Goal: Transaction & Acquisition: Purchase product/service

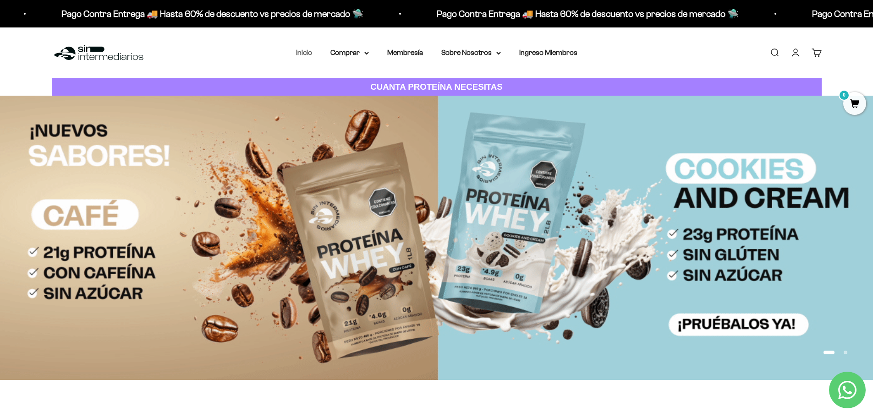
click at [312, 55] on link "Inicio" at bounding box center [304, 53] width 16 height 8
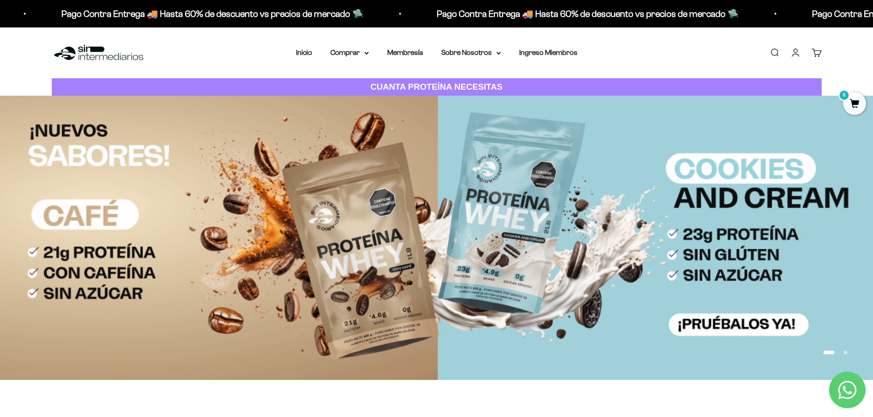
click at [772, 51] on link "Buscar" at bounding box center [774, 53] width 10 height 10
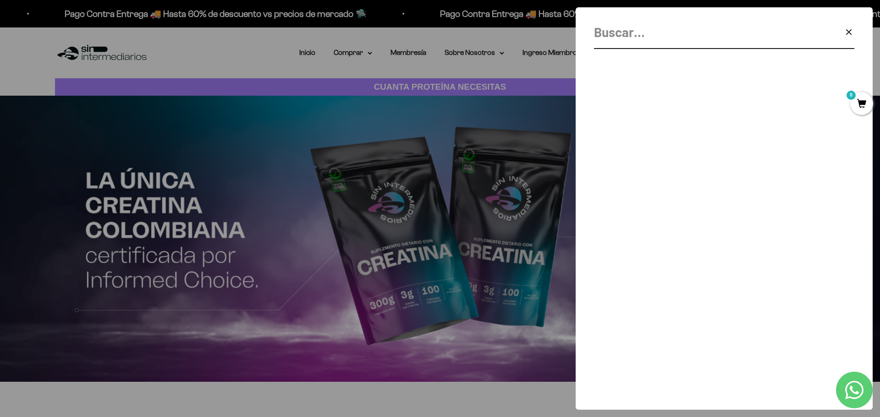
click at [849, 37] on icon "button" at bounding box center [848, 32] width 11 height 11
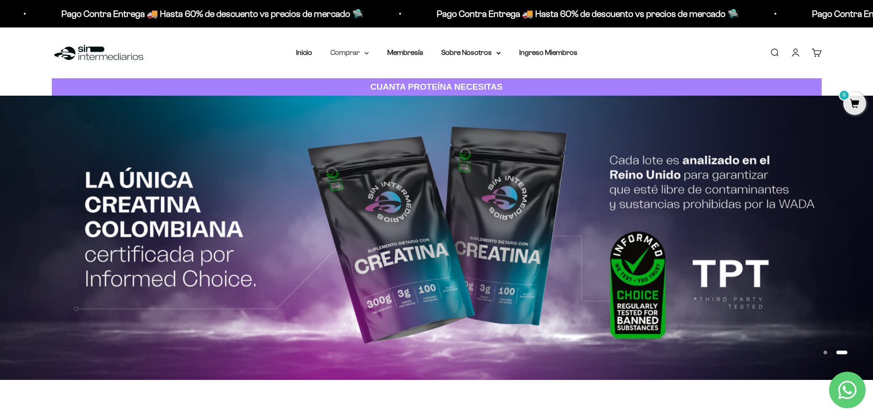
click at [347, 54] on summary "Comprar" at bounding box center [349, 53] width 38 height 12
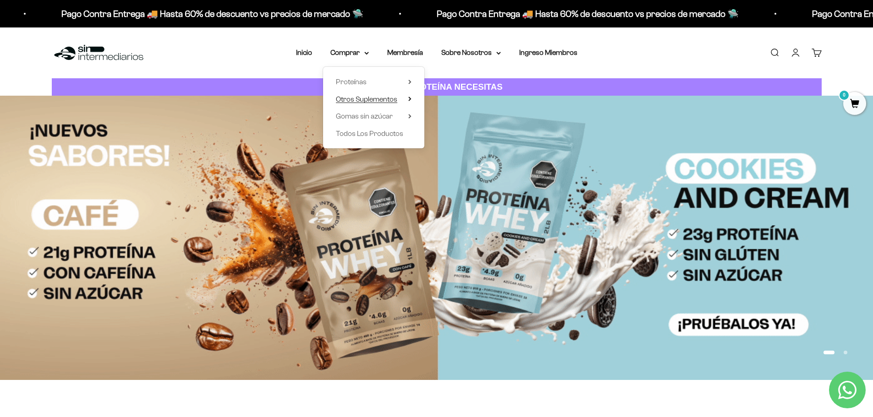
click at [356, 98] on span "Otros Suplementos" at bounding box center [366, 99] width 61 height 8
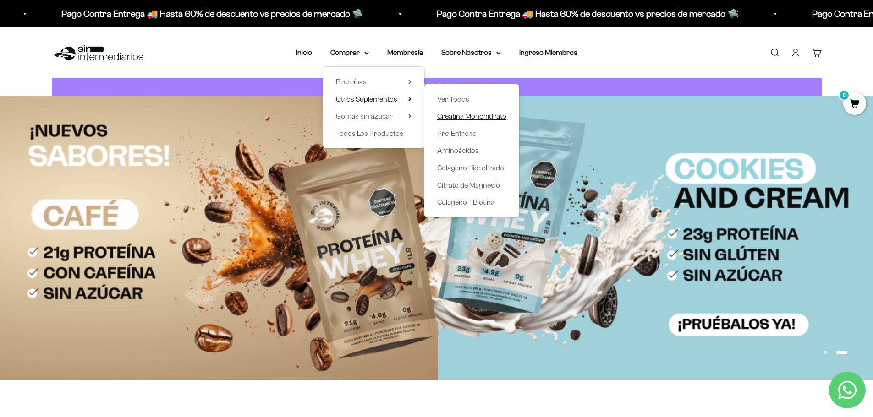
click at [455, 117] on span "Creatina Monohidrato" at bounding box center [471, 116] width 69 height 8
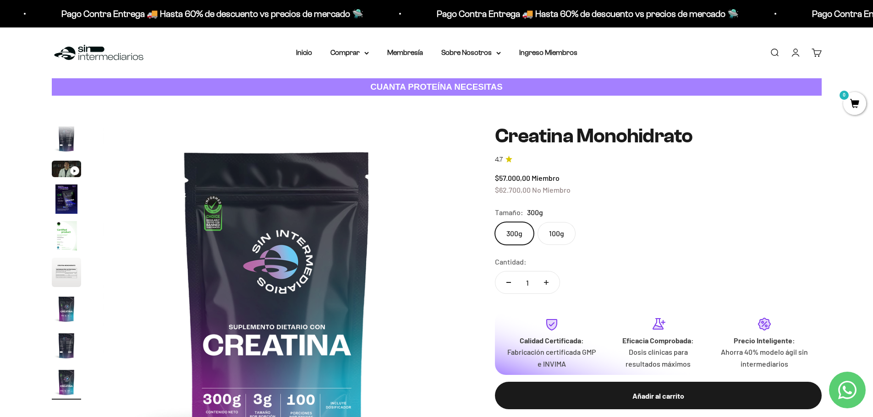
scroll to position [92, 0]
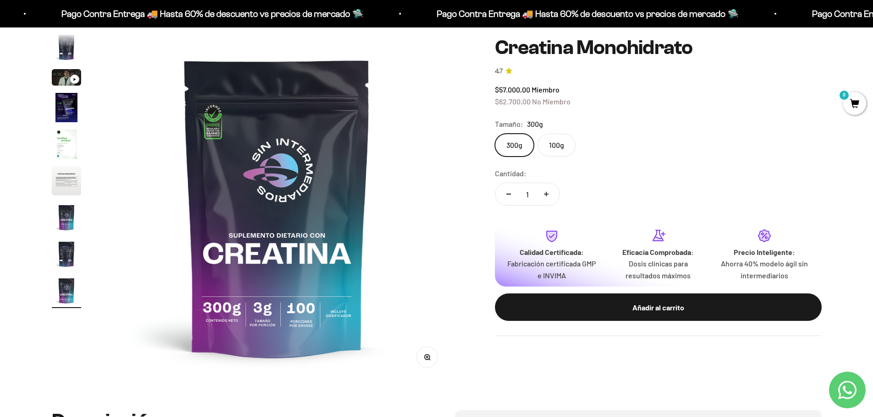
click at [59, 181] on img "Ir al artículo 6" at bounding box center [66, 180] width 29 height 29
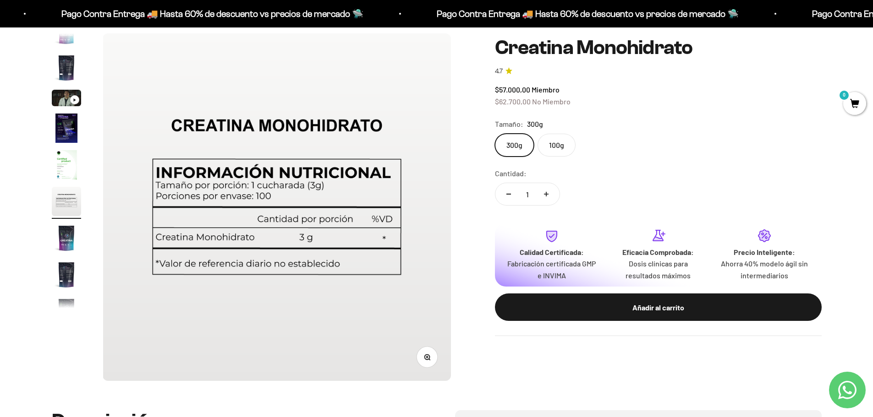
click at [427, 357] on icon "button" at bounding box center [427, 357] width 2 height 2
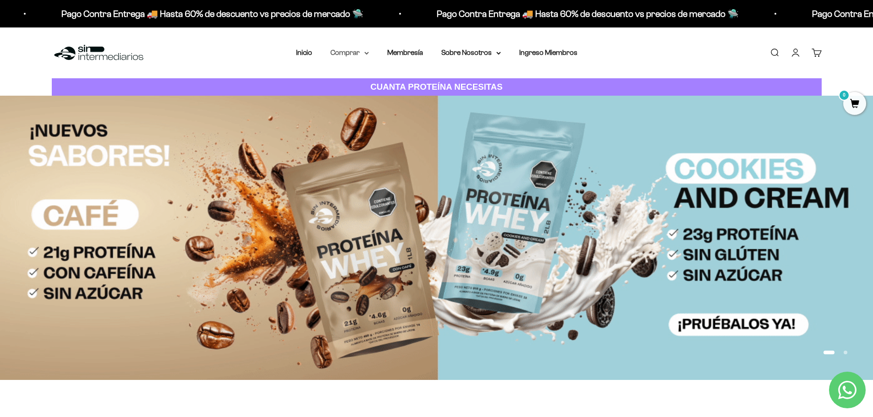
click at [365, 53] on icon at bounding box center [366, 53] width 5 height 3
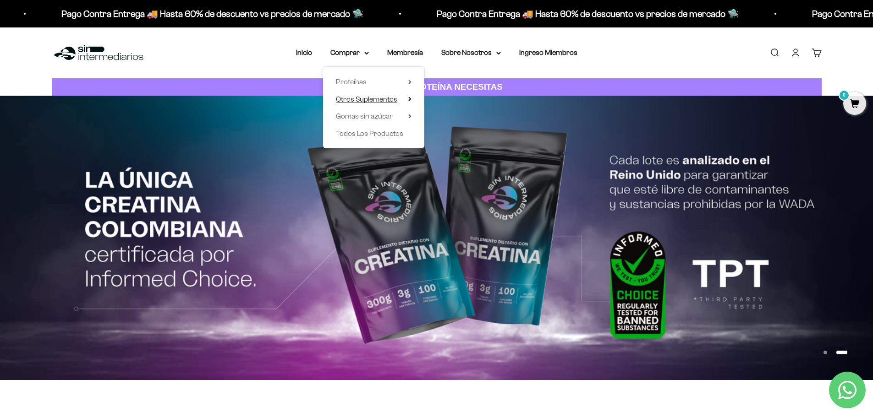
click at [355, 97] on span "Otros Suplementos" at bounding box center [366, 99] width 61 height 8
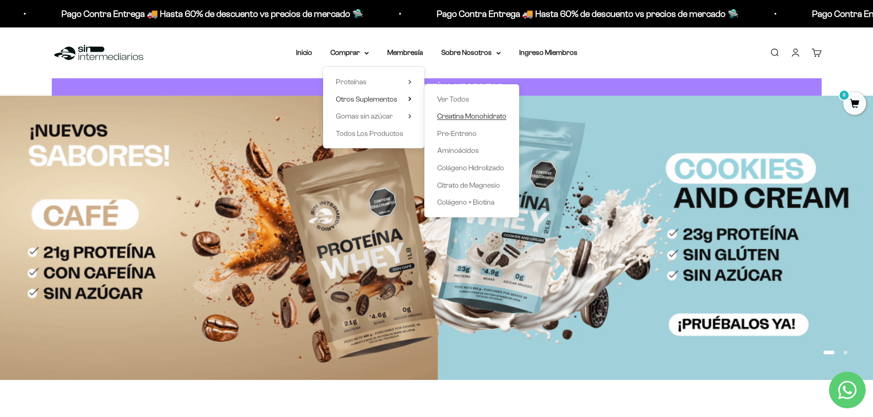
click at [486, 115] on span "Creatina Monohidrato" at bounding box center [471, 116] width 69 height 8
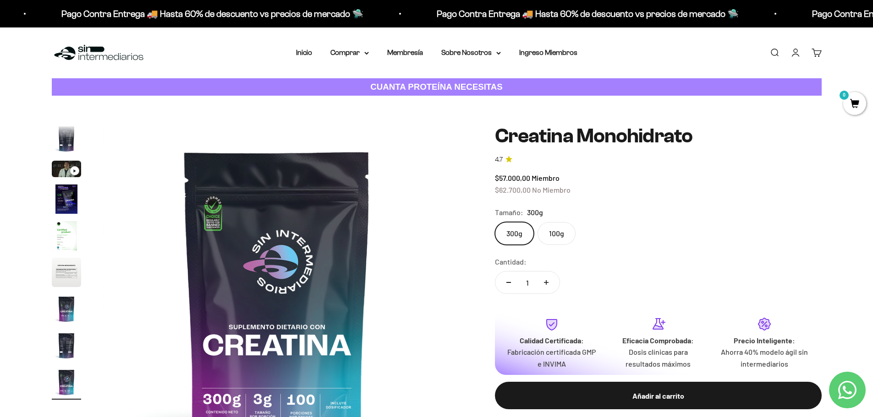
scroll to position [46, 0]
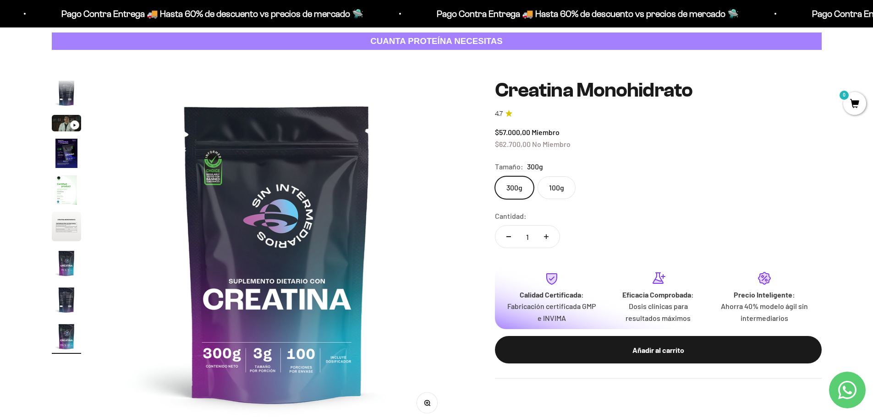
click at [66, 305] on img "Ir al artículo 8" at bounding box center [66, 299] width 29 height 29
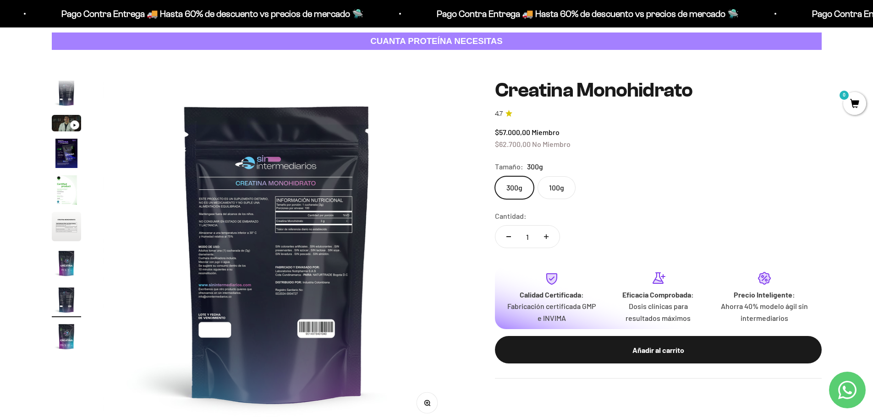
click at [427, 402] on icon "button" at bounding box center [427, 403] width 6 height 6
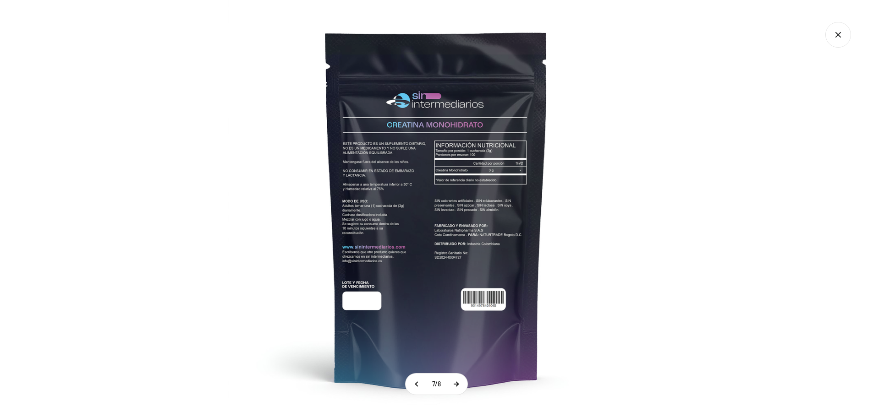
click at [457, 382] on button at bounding box center [455, 384] width 23 height 21
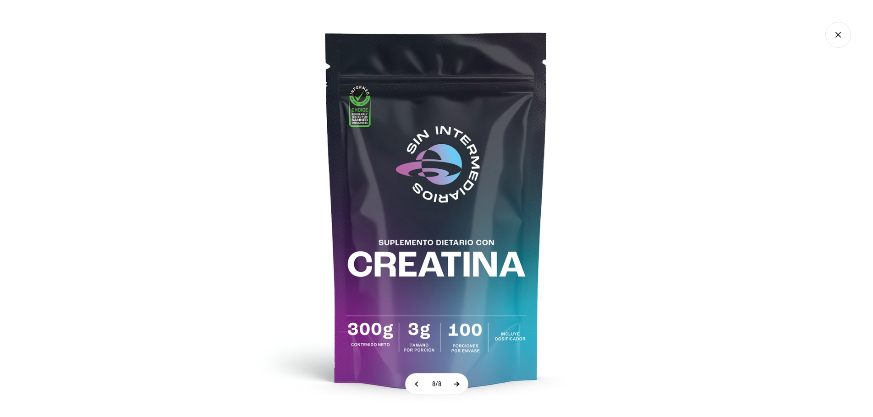
click at [457, 382] on button at bounding box center [456, 384] width 23 height 21
click at [458, 385] on button at bounding box center [455, 384] width 23 height 21
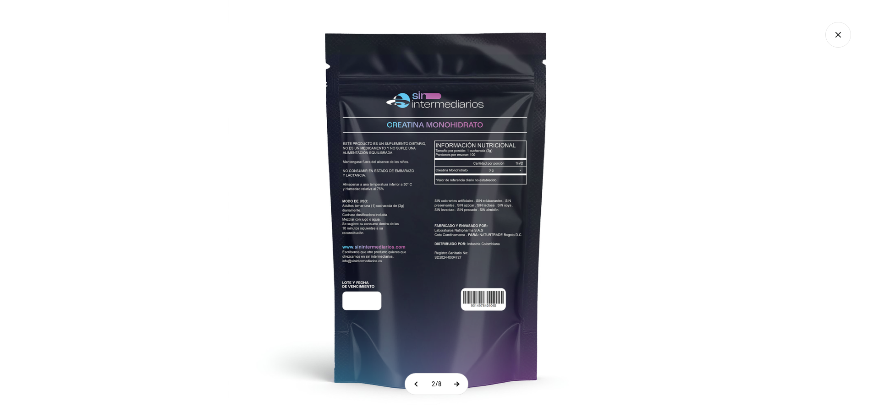
click at [458, 385] on button at bounding box center [456, 384] width 23 height 21
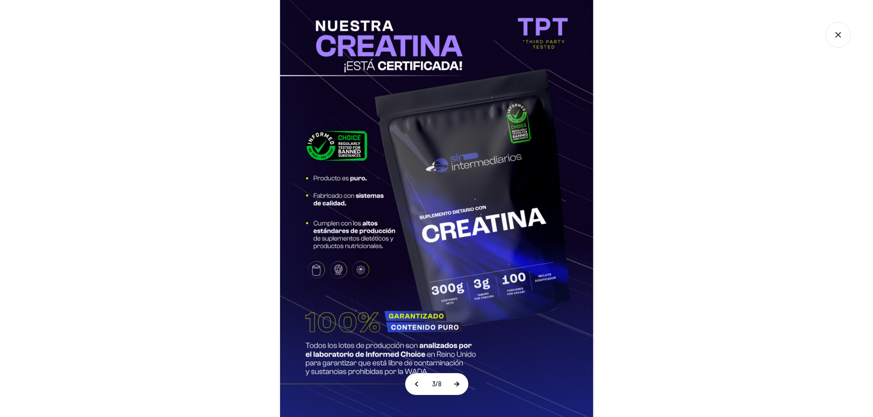
click at [456, 383] on button at bounding box center [456, 384] width 23 height 21
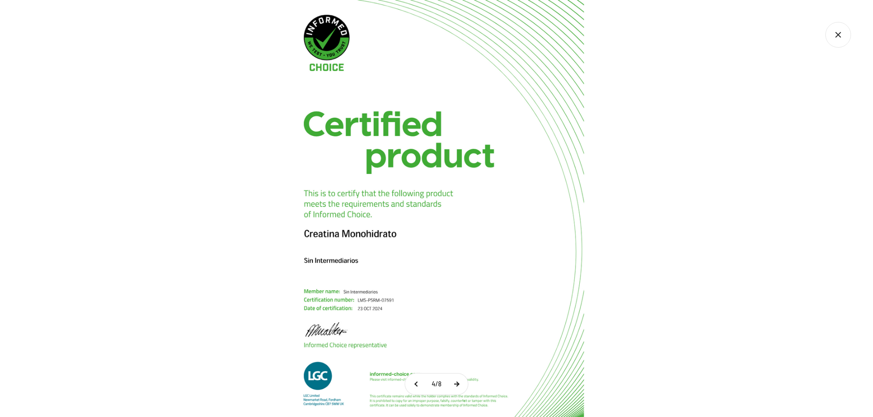
click at [456, 383] on button at bounding box center [456, 384] width 23 height 21
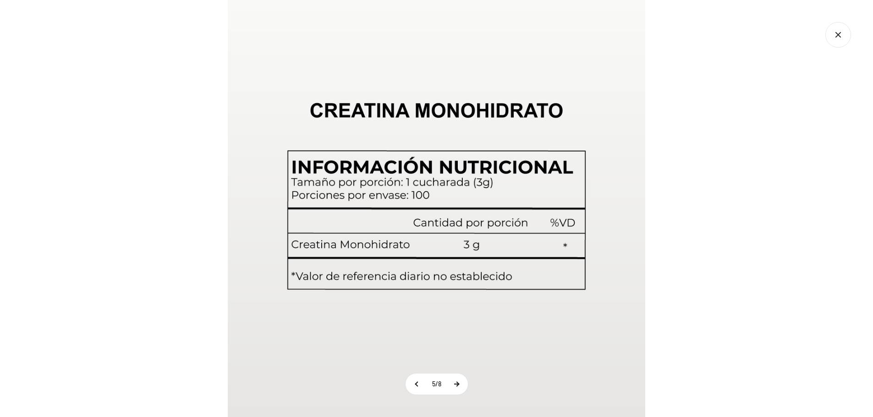
click at [456, 383] on button at bounding box center [456, 384] width 23 height 21
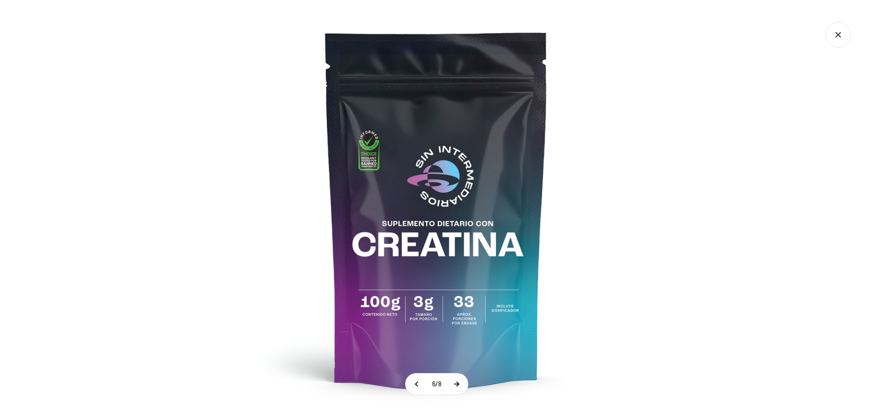
click at [456, 383] on button at bounding box center [456, 384] width 23 height 21
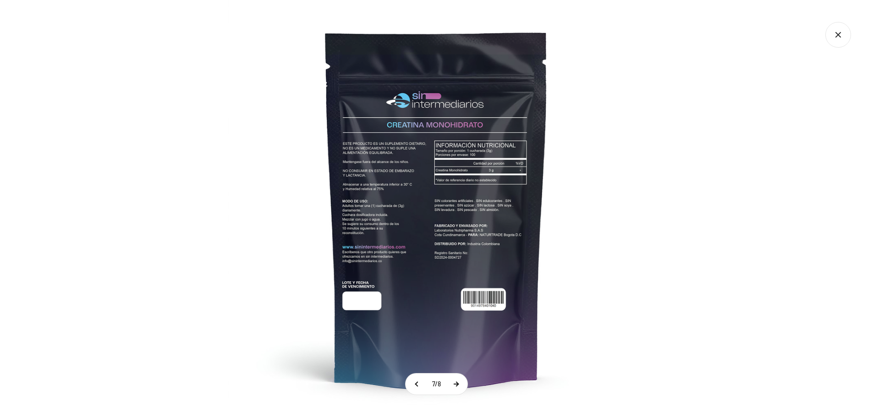
click at [456, 383] on button at bounding box center [455, 384] width 23 height 21
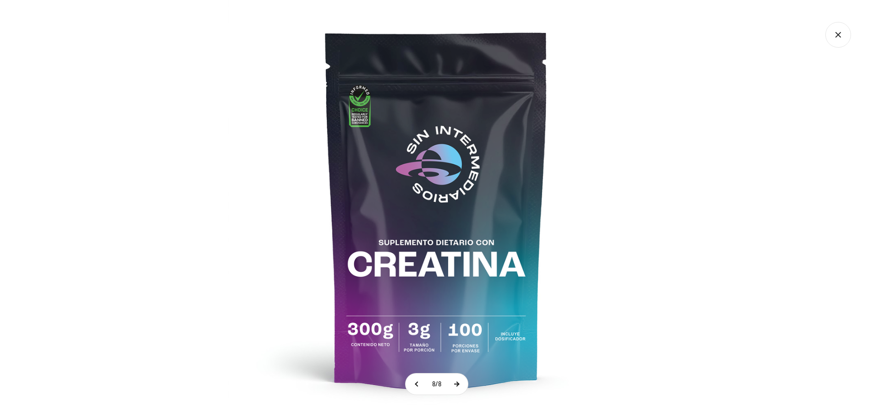
click at [456, 383] on button at bounding box center [456, 384] width 23 height 21
click at [456, 383] on button at bounding box center [455, 384] width 23 height 21
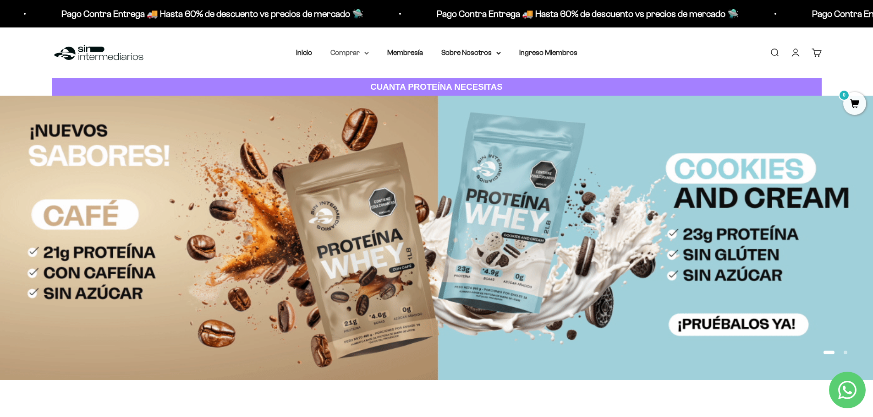
click at [357, 52] on summary "Comprar" at bounding box center [349, 53] width 38 height 12
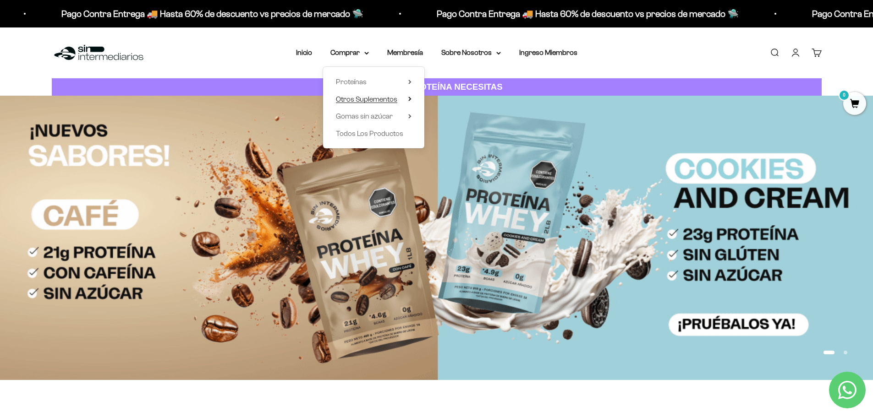
click at [371, 100] on span "Otros Suplementos" at bounding box center [366, 99] width 61 height 8
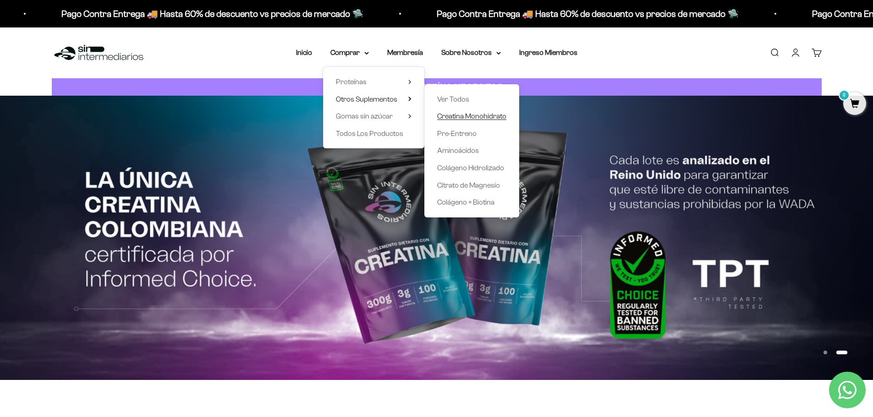
click at [460, 117] on span "Creatina Monohidrato" at bounding box center [471, 116] width 69 height 8
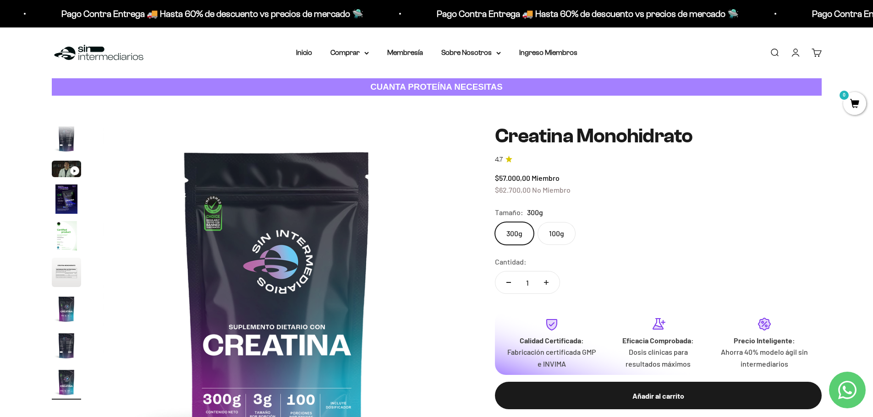
scroll to position [46, 0]
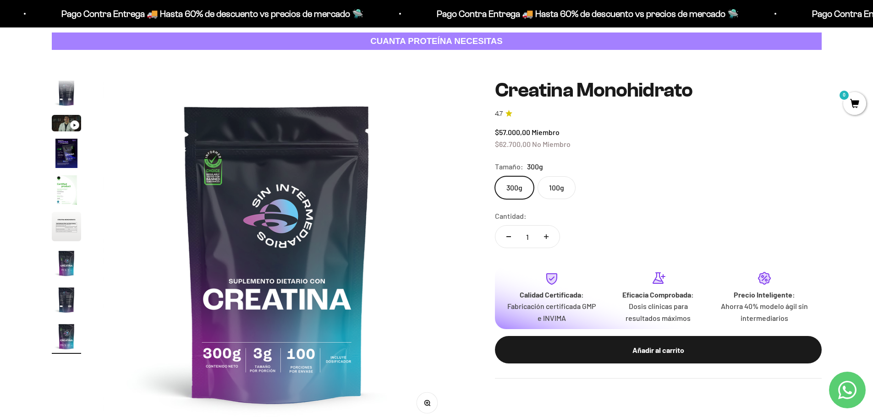
click at [67, 89] on img "Ir al artículo 2" at bounding box center [66, 92] width 29 height 29
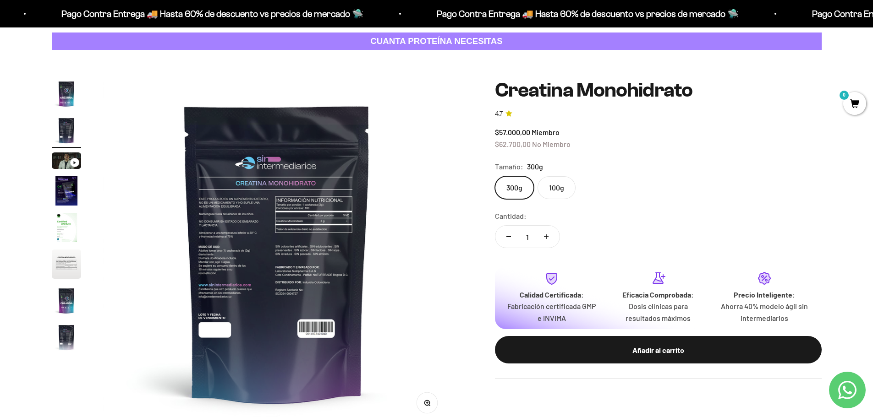
click at [76, 268] on img "Ir al artículo 6" at bounding box center [66, 264] width 29 height 29
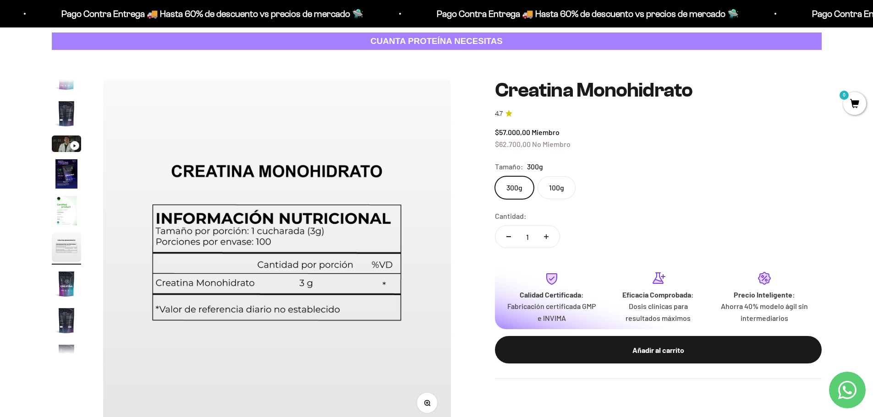
click at [66, 322] on img "Ir al artículo 8" at bounding box center [66, 320] width 29 height 29
